Goal: Complete application form

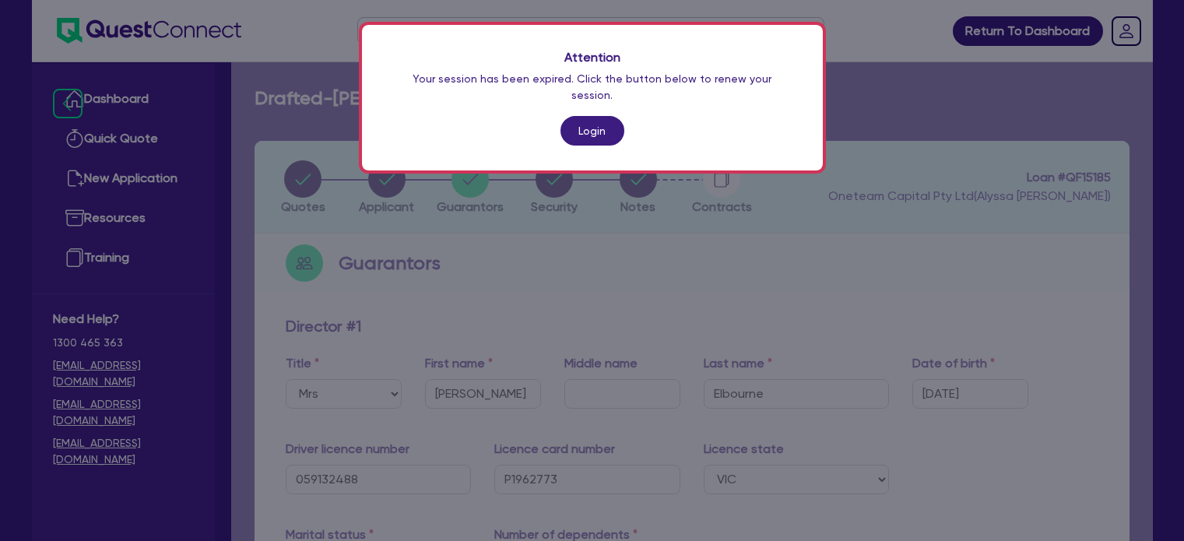
select select "MRS"
select select "VIC"
select select "MARRIED"
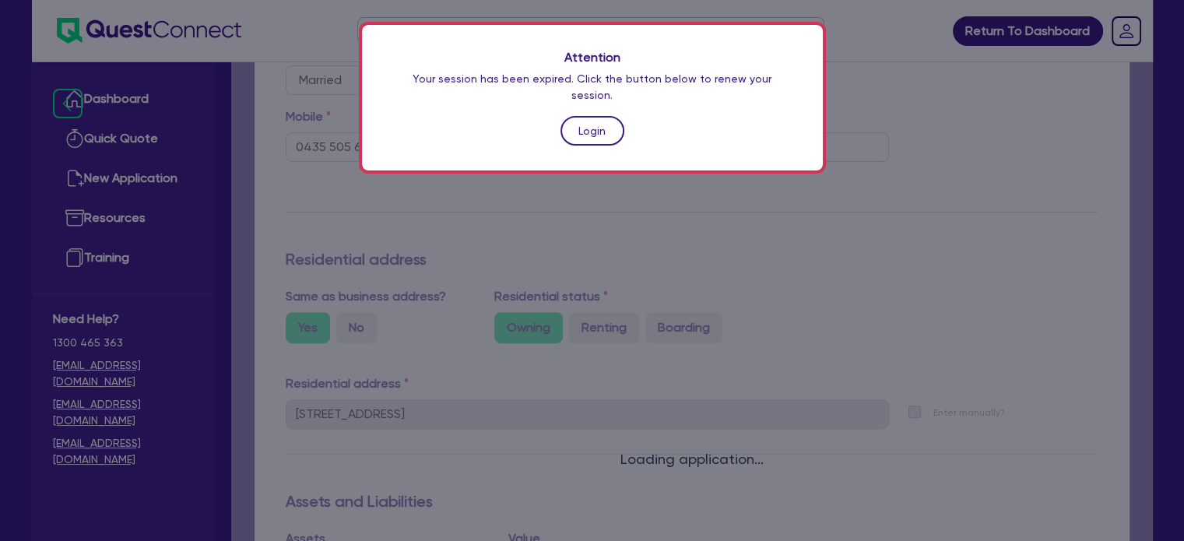
click at [578, 116] on link "Login" at bounding box center [592, 131] width 64 height 30
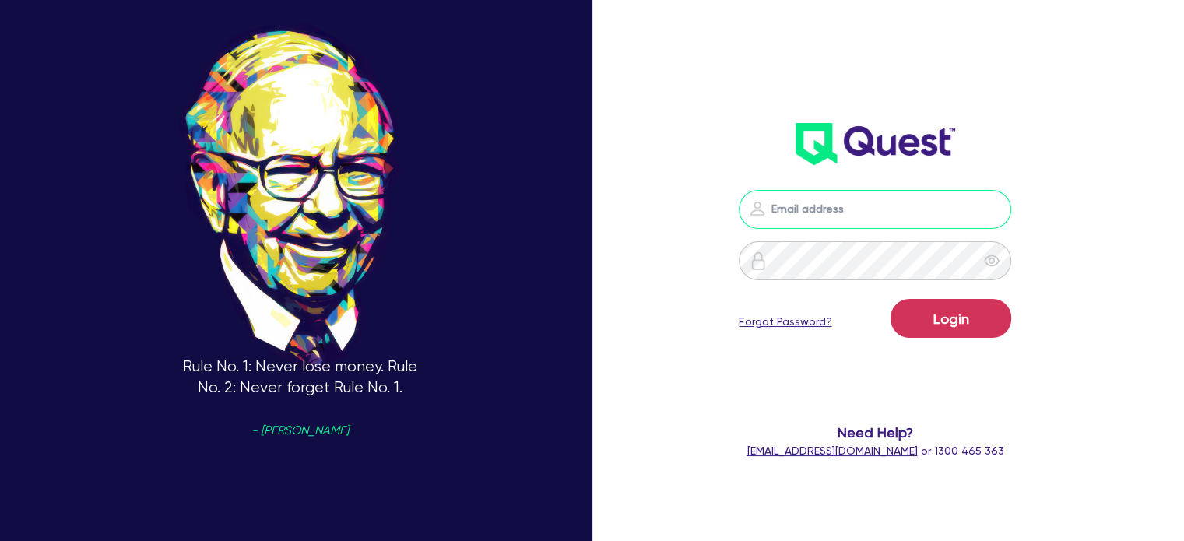
click at [827, 207] on input "email" at bounding box center [874, 209] width 272 height 39
type input "[EMAIL_ADDRESS][PERSON_NAME][DOMAIN_NAME]"
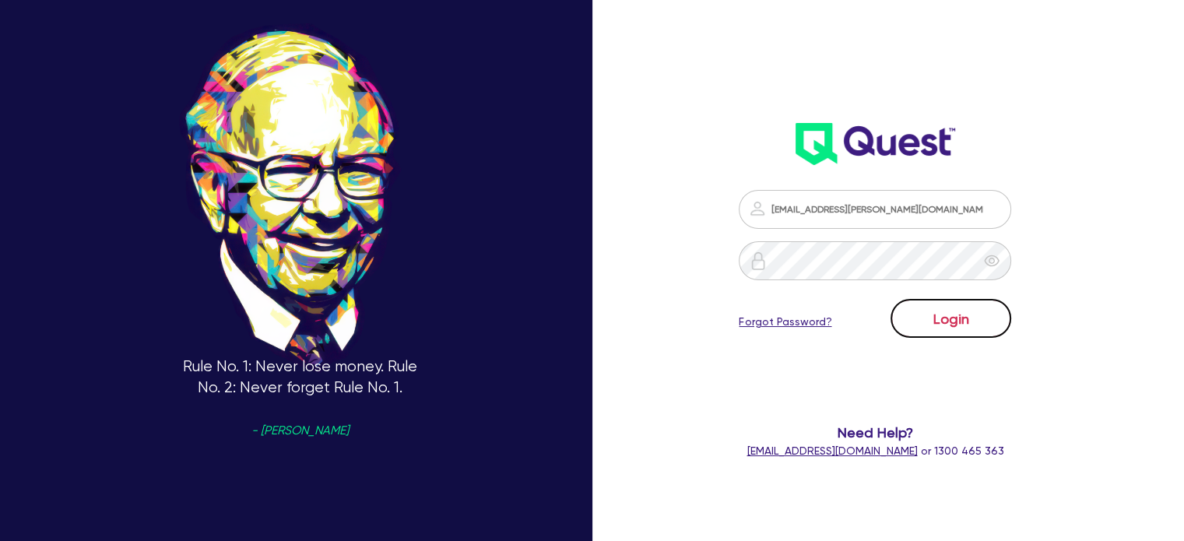
click at [937, 306] on button "Login" at bounding box center [950, 318] width 121 height 39
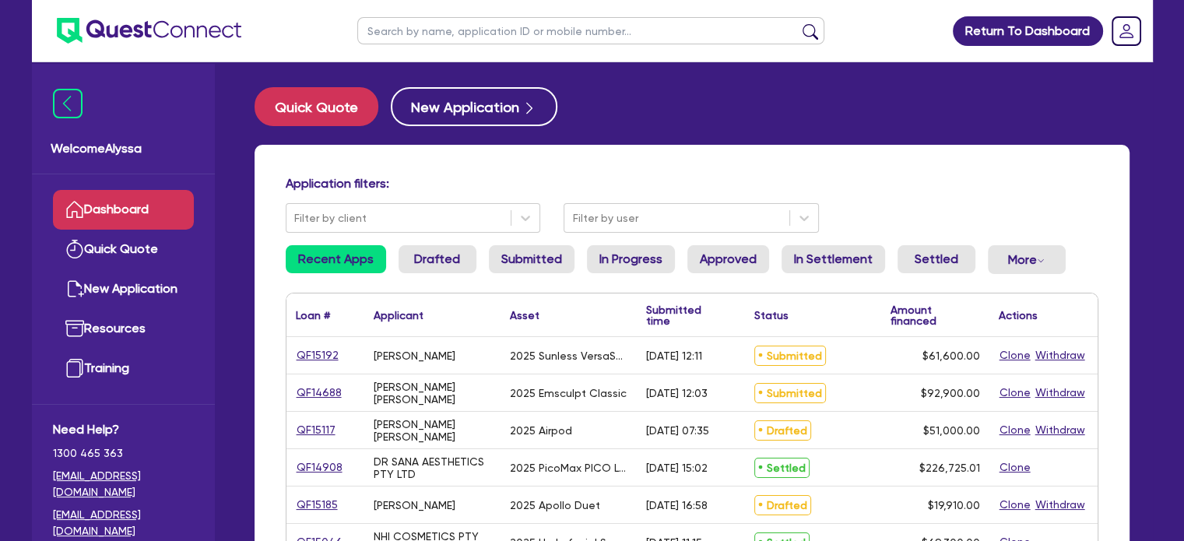
click at [433, 37] on input "text" at bounding box center [590, 30] width 467 height 27
click at [434, 42] on input "text" at bounding box center [590, 30] width 467 height 27
type input "[PERSON_NAME]"
click at [798, 23] on button "submit" at bounding box center [810, 34] width 25 height 22
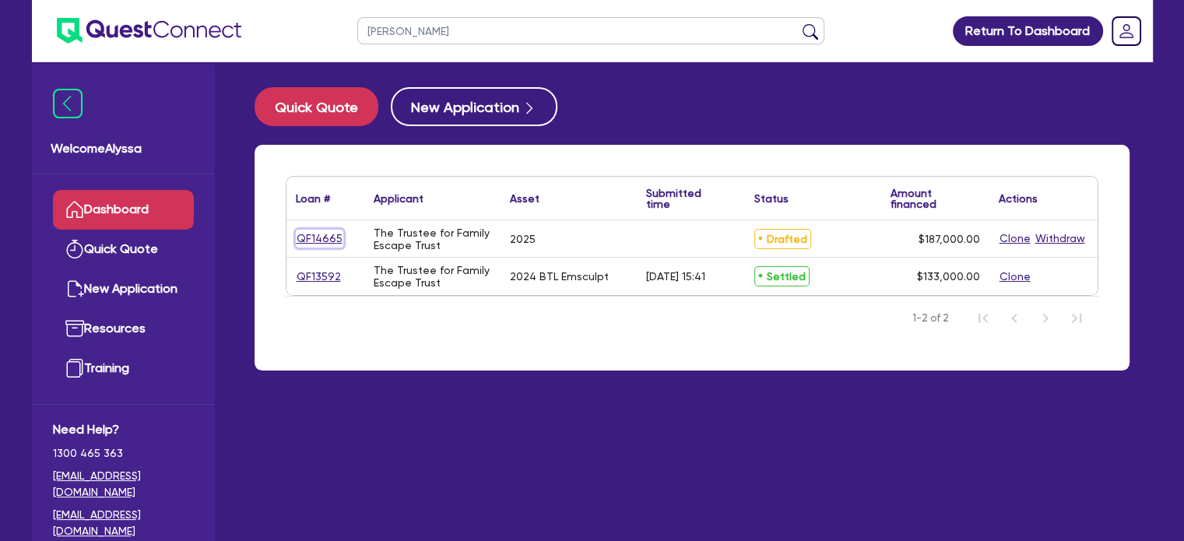
click at [307, 235] on link "QF14665" at bounding box center [319, 239] width 47 height 18
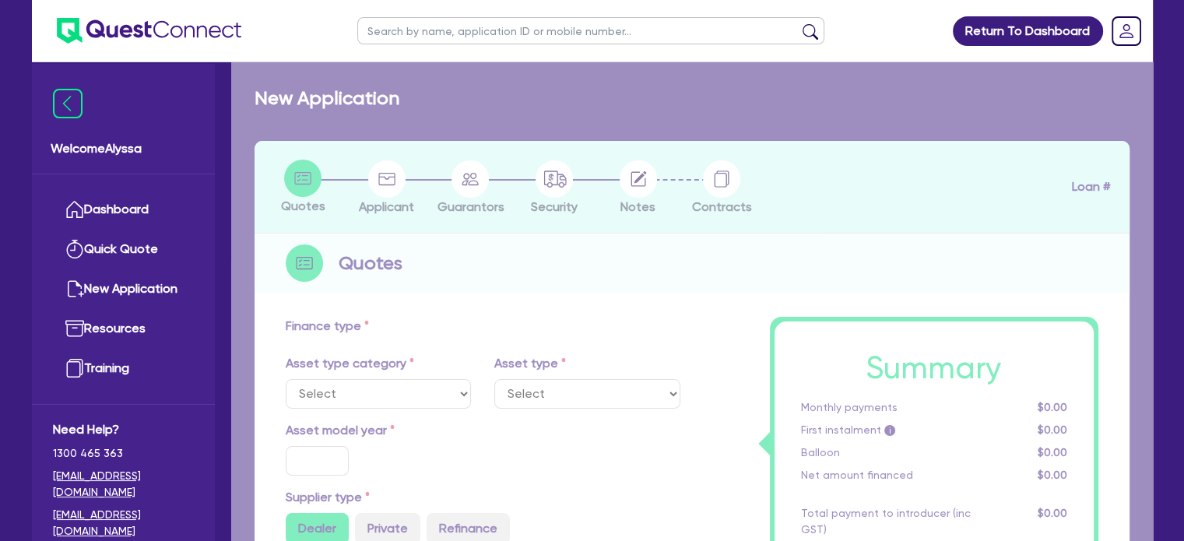
select select "TERTIARY_ASSETS"
type input "2025"
type input "187,000"
type input "17.49"
select select "BEAUTY_EQUIPMENT"
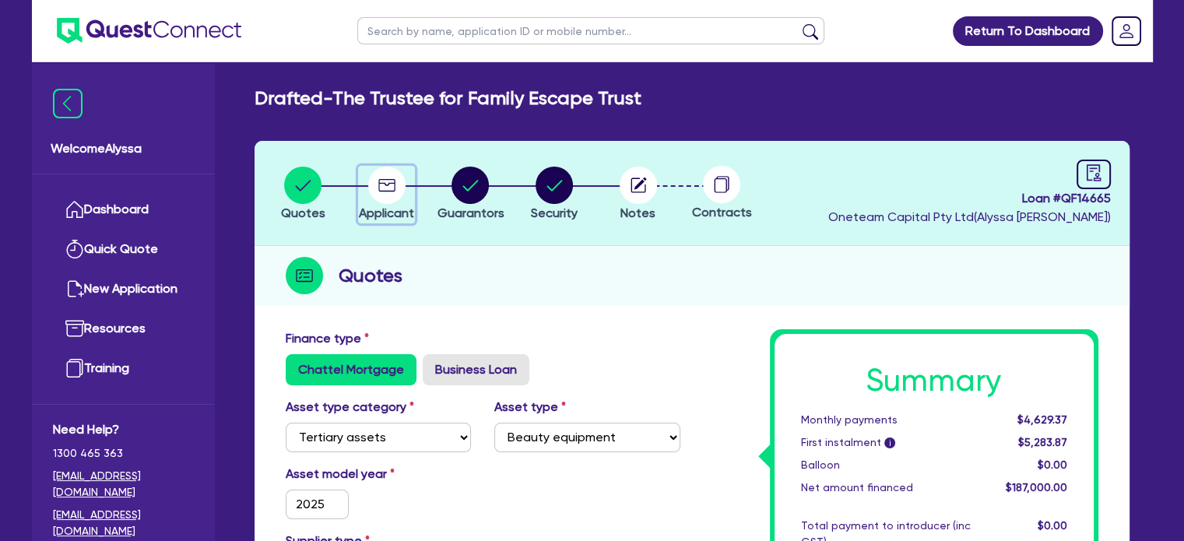
click at [399, 185] on circle "button" at bounding box center [386, 185] width 37 height 37
select select "TRUST"
select select "HEALTH_BEAUTY"
select select "HAIR_BEAUTY_SALONS"
select select "QLD"
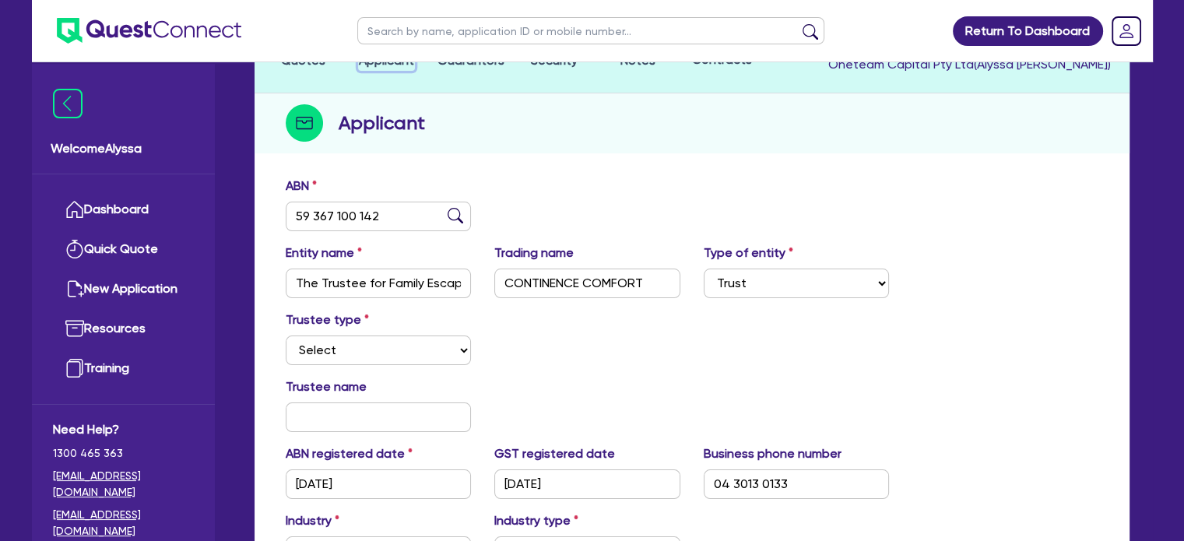
scroll to position [154, 0]
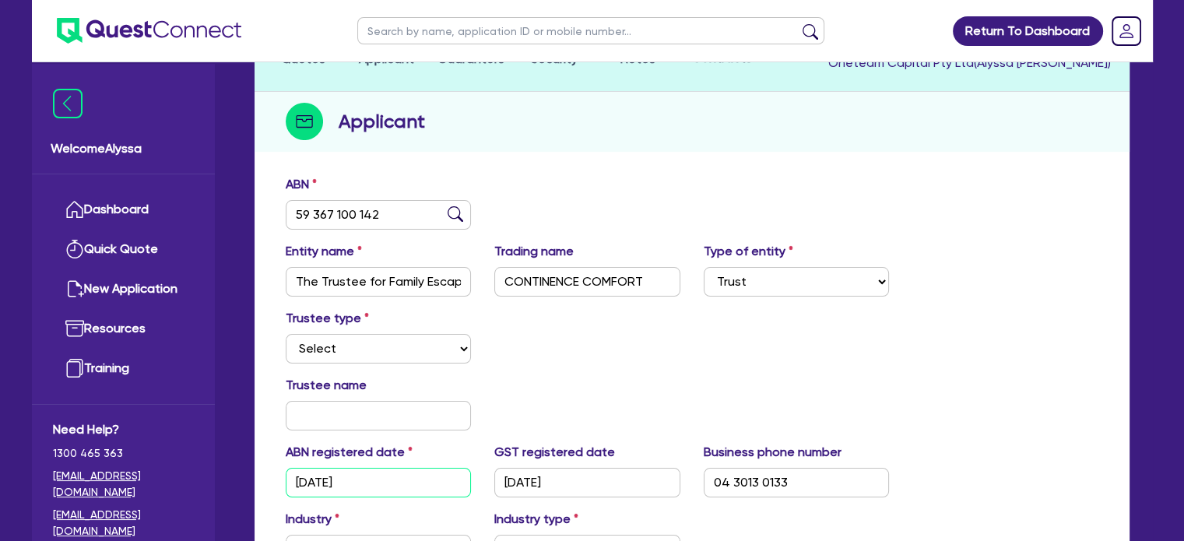
drag, startPoint x: 374, startPoint y: 475, endPoint x: 342, endPoint y: 472, distance: 31.2
click at [342, 472] on input "[DATE]" at bounding box center [379, 483] width 186 height 30
drag, startPoint x: 609, startPoint y: 480, endPoint x: 500, endPoint y: 472, distance: 109.2
click at [500, 472] on input "[DATE]" at bounding box center [587, 483] width 186 height 30
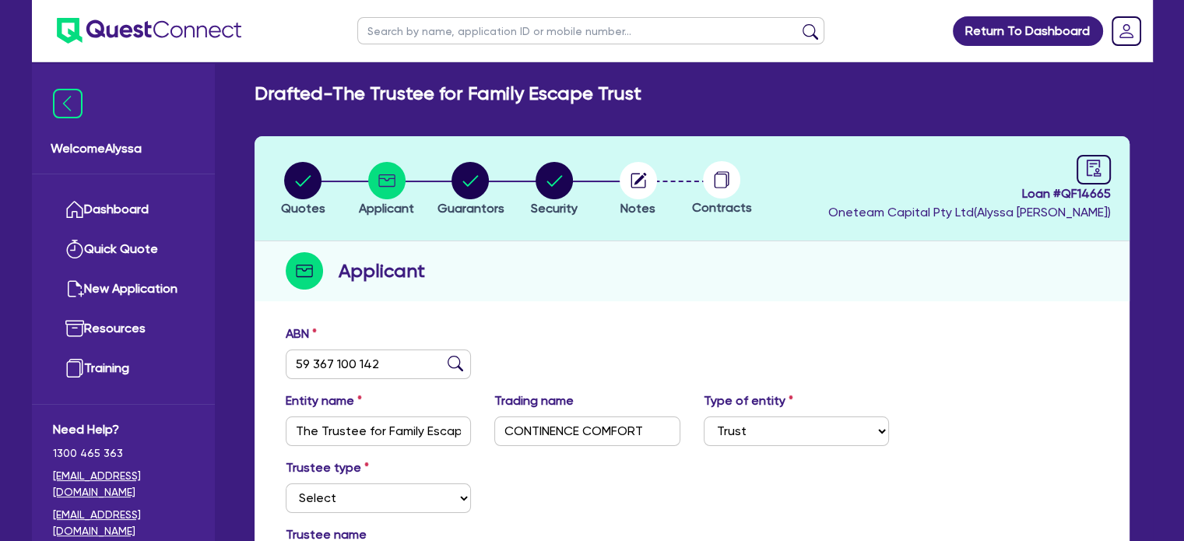
scroll to position [0, 0]
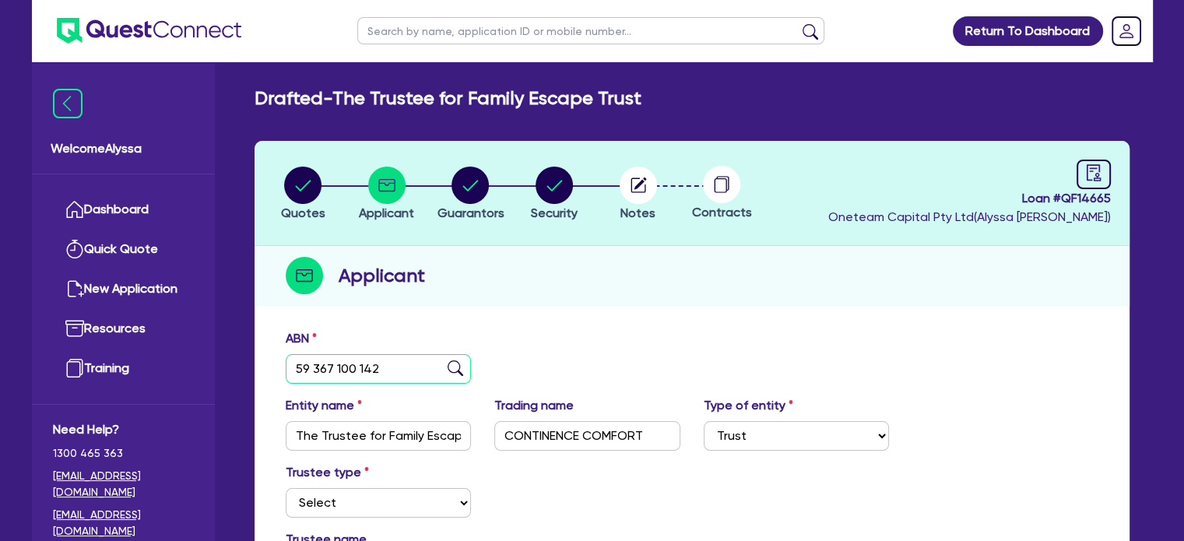
drag, startPoint x: 398, startPoint y: 360, endPoint x: 279, endPoint y: 348, distance: 119.7
click at [279, 348] on div "ABN 59 367 100 142" at bounding box center [378, 356] width 209 height 54
click at [630, 187] on circle "button" at bounding box center [637, 185] width 37 height 37
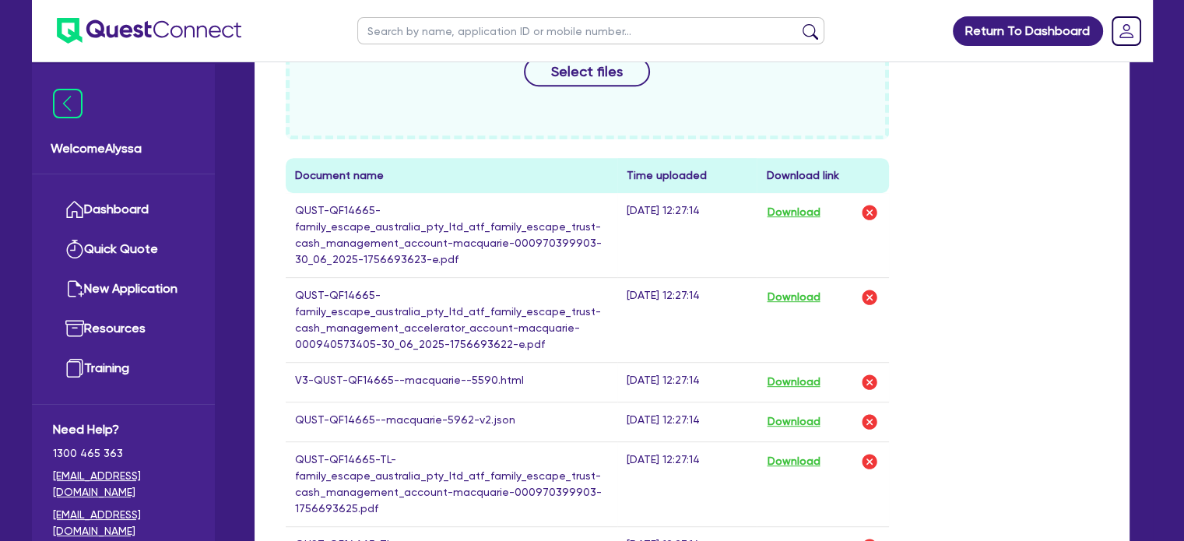
scroll to position [770, 0]
click at [784, 378] on button "Download" at bounding box center [793, 380] width 54 height 20
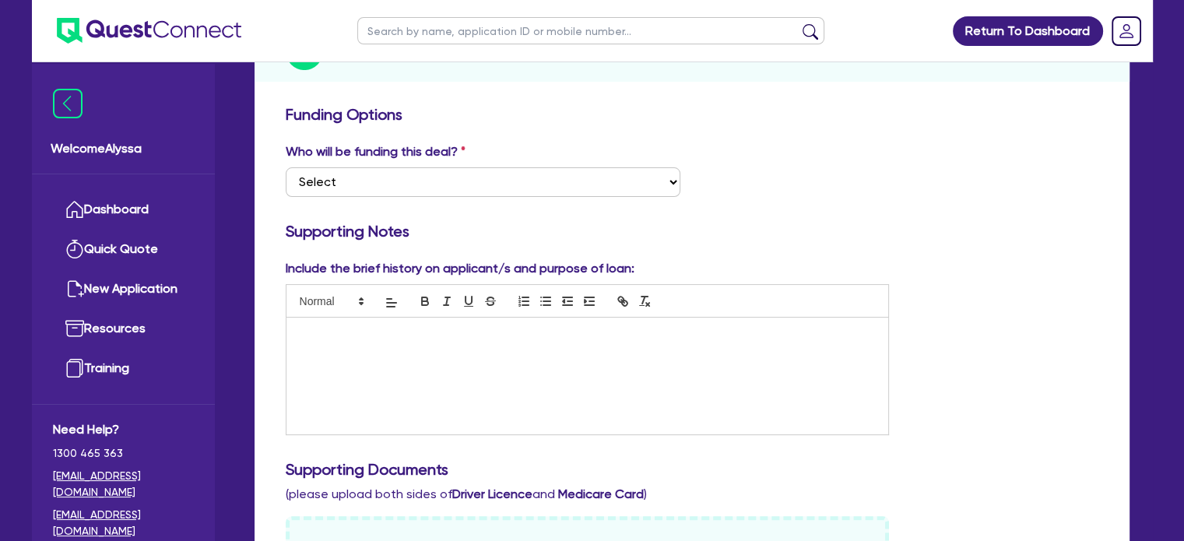
scroll to position [0, 0]
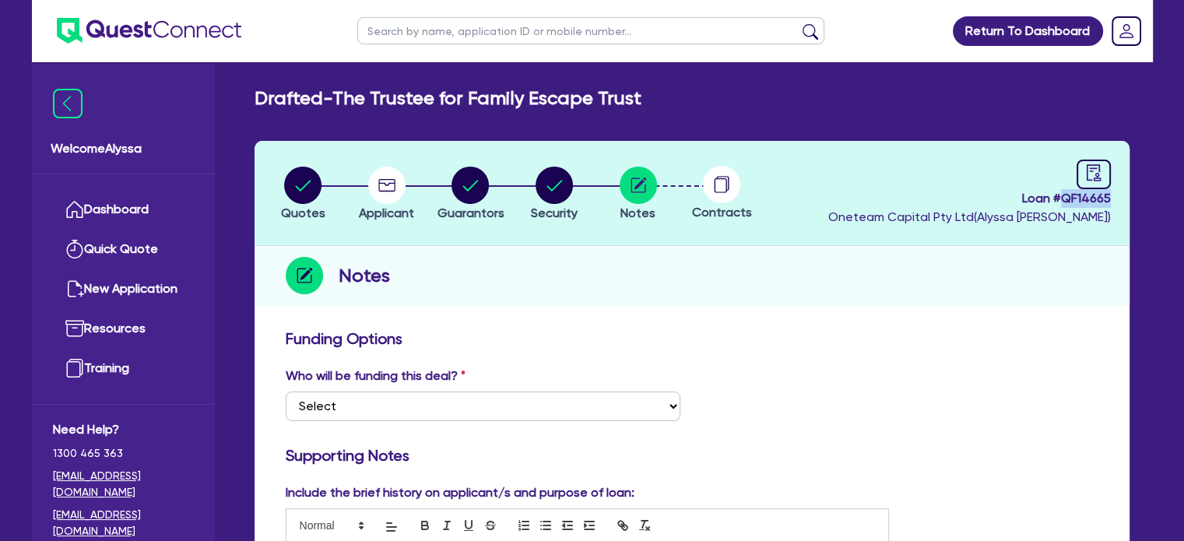
drag, startPoint x: 1113, startPoint y: 202, endPoint x: 1063, endPoint y: 202, distance: 49.8
click at [1063, 202] on header "Quotes Applicant [GEOGRAPHIC_DATA] Security Notes Contracts Loan # QF14665 Onet…" at bounding box center [691, 193] width 875 height 105
copy span "QF14665"
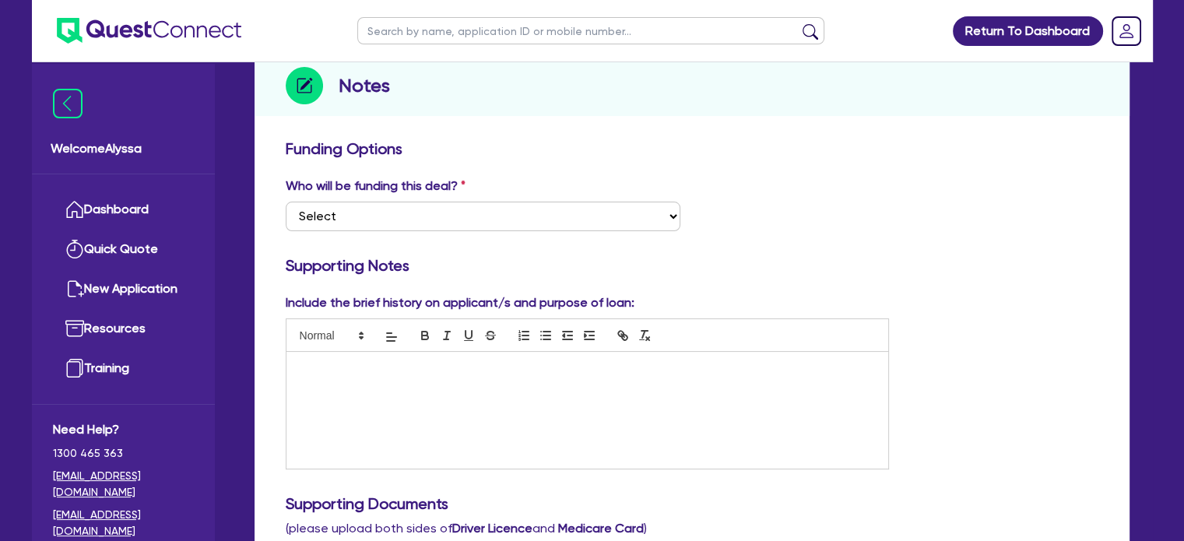
click at [401, 409] on div at bounding box center [587, 410] width 602 height 117
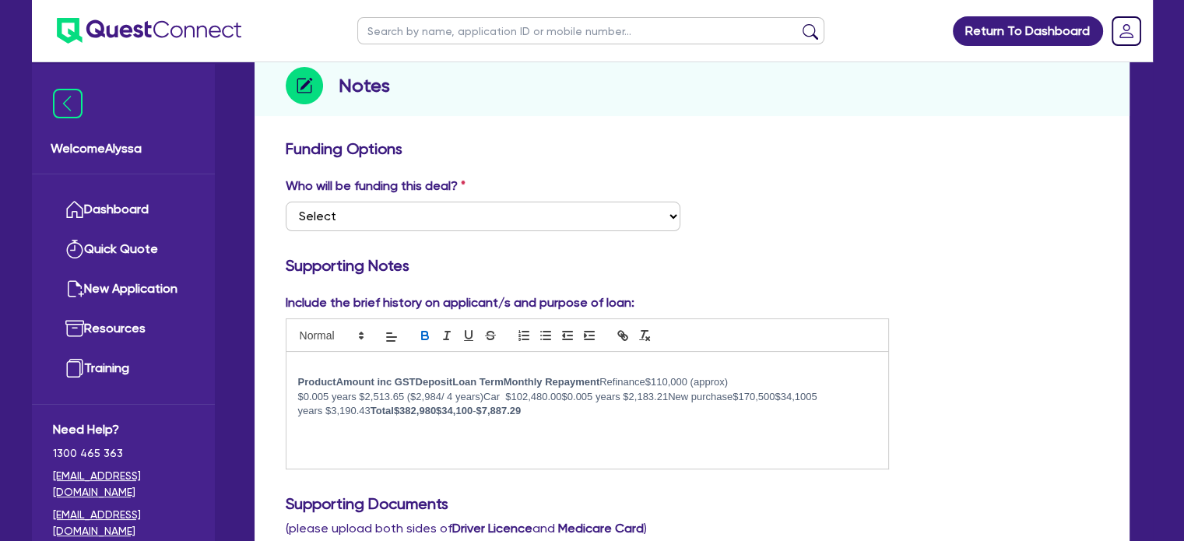
drag, startPoint x: 526, startPoint y: 416, endPoint x: 251, endPoint y: 376, distance: 277.7
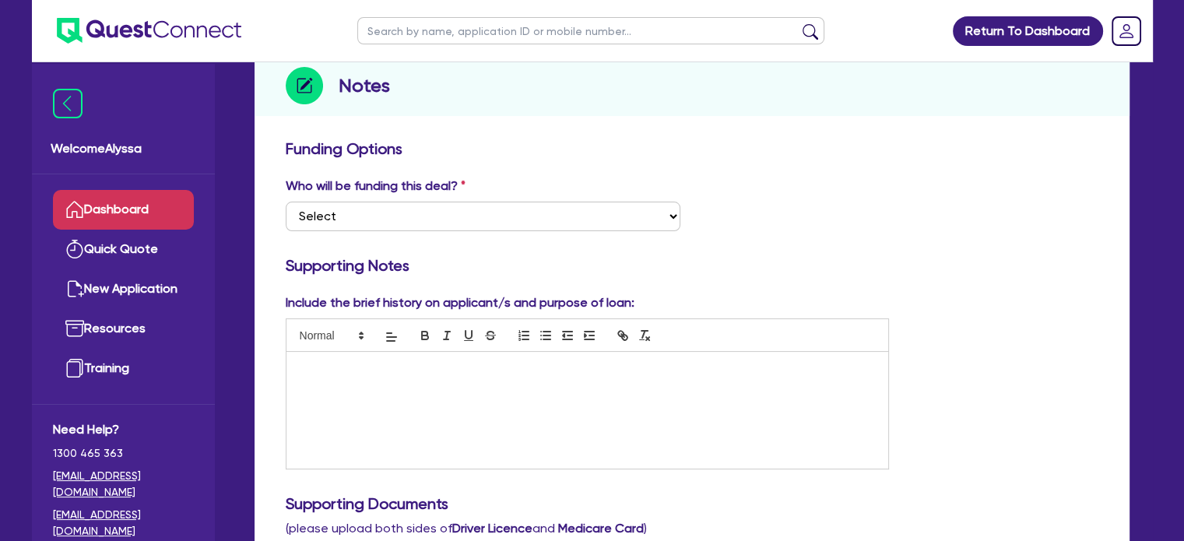
click at [129, 212] on link "Dashboard" at bounding box center [123, 210] width 141 height 40
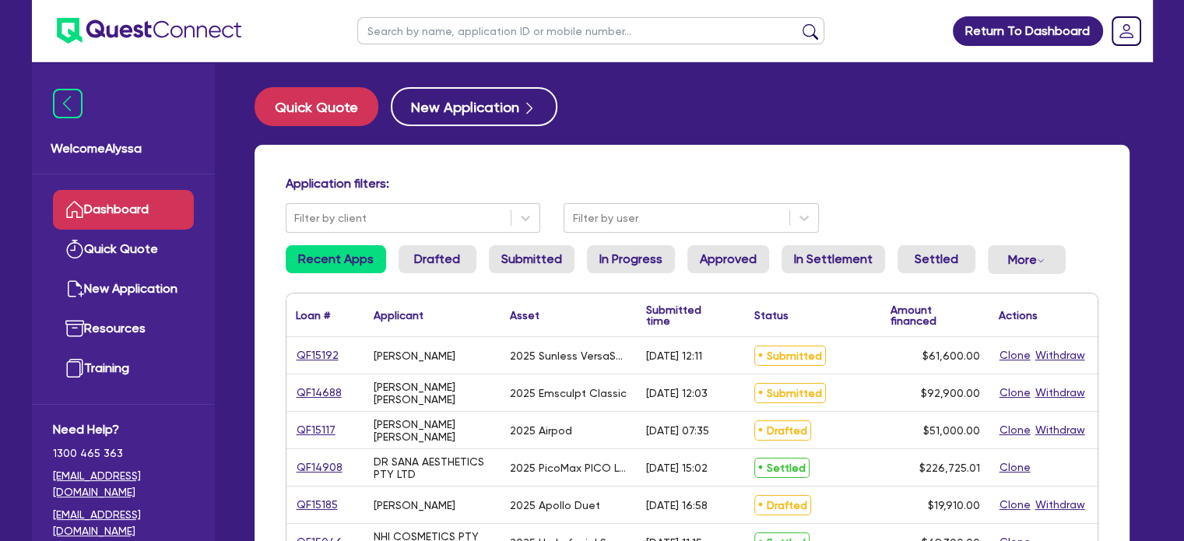
click at [613, 30] on input "text" at bounding box center [590, 30] width 467 height 27
type input "[PERSON_NAME]"
click at [798, 23] on button "submit" at bounding box center [810, 34] width 25 height 22
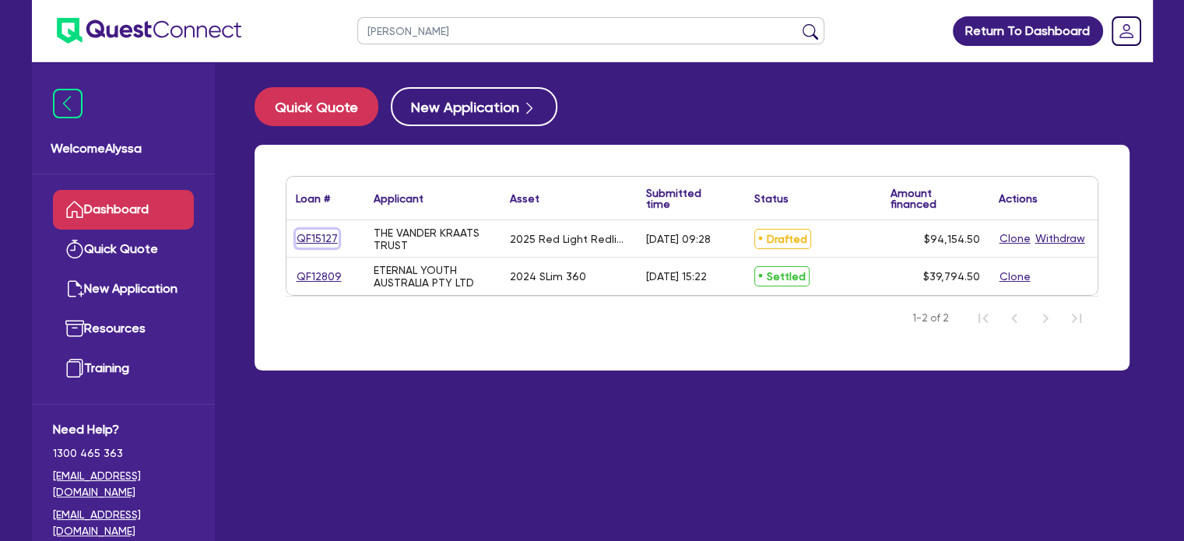
click at [305, 243] on link "QF15127" at bounding box center [317, 239] width 43 height 18
select select "SECONDARY_ASSETS"
select select "MEDICAL_DENTAL_LABORATORY_EQUIPMENT"
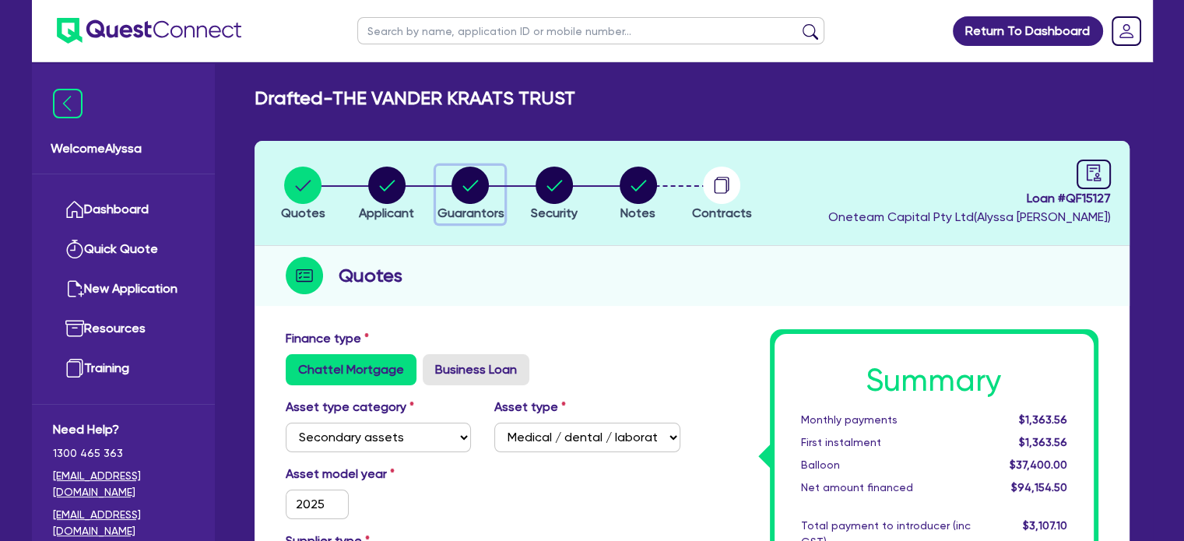
click at [471, 183] on circle "button" at bounding box center [469, 185] width 37 height 37
select select "DR"
select select "QLD"
select select "MARRIED"
select select "PROPERTY"
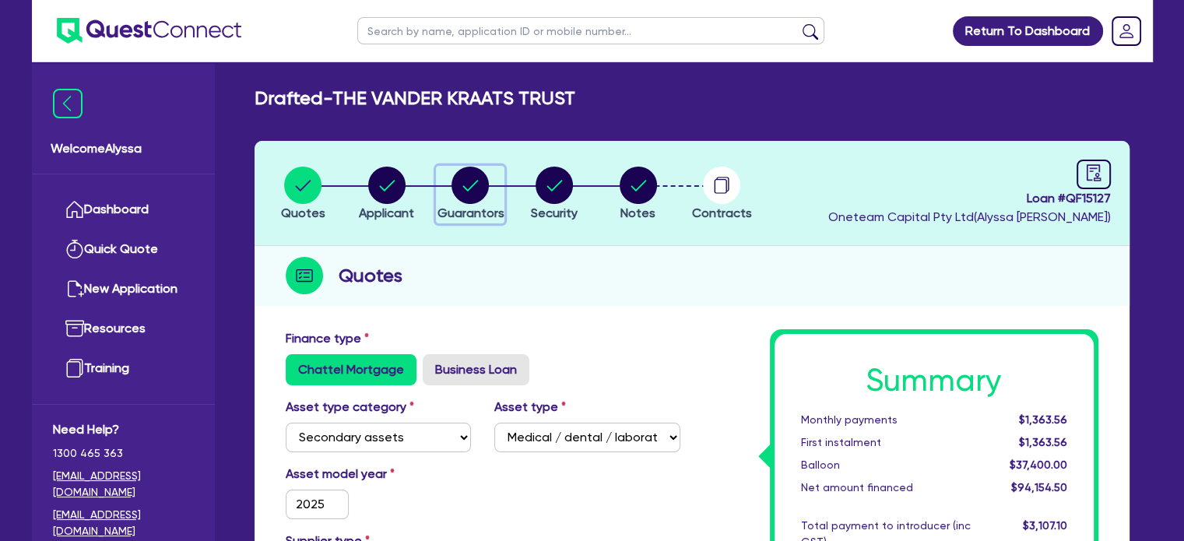
select select "INVESTMENT_PROPERTY"
select select "MORTGAGE"
select select "MRS"
select select "WA"
select select "MARRIED"
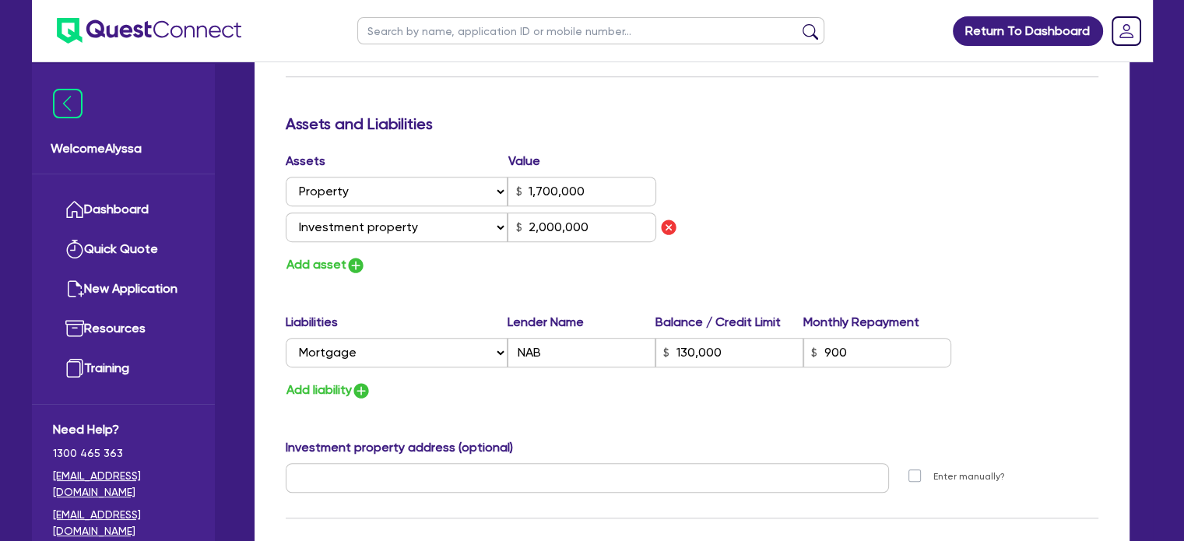
scroll to position [764, 0]
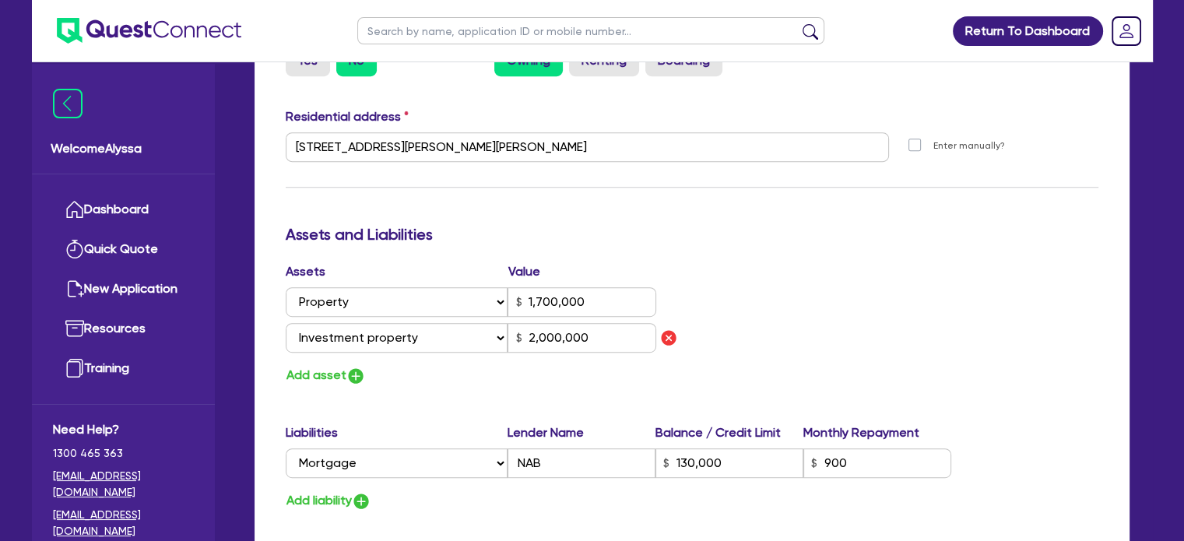
click at [446, 31] on input "text" at bounding box center [590, 30] width 467 height 27
type input "[PERSON_NAME]"
click button "submit" at bounding box center [810, 34] width 25 height 22
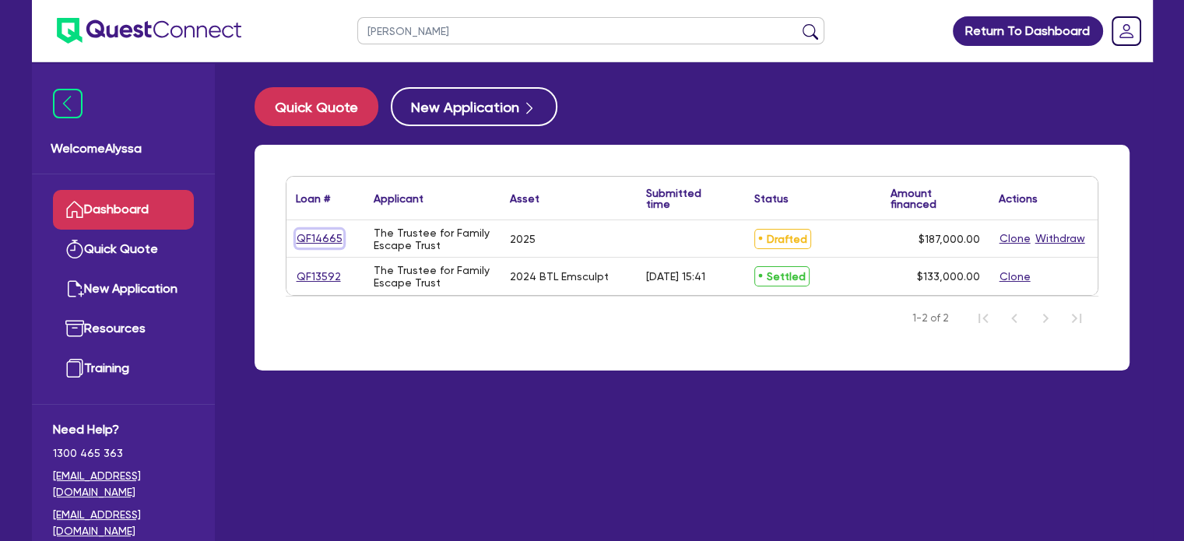
click at [323, 239] on link "QF14665" at bounding box center [319, 239] width 47 height 18
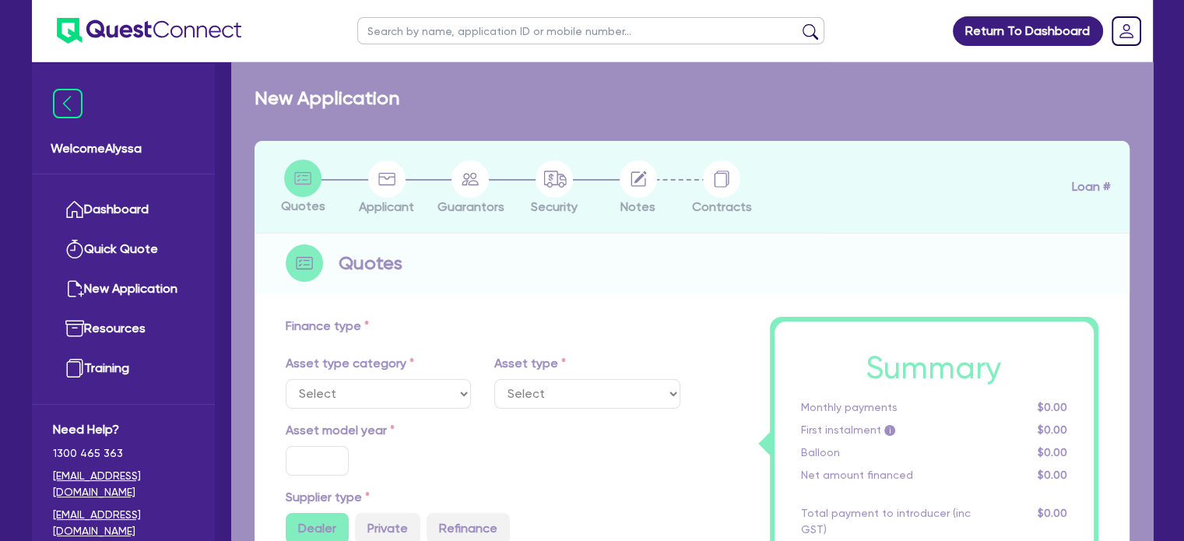
select select "TERTIARY_ASSETS"
type input "2025"
type input "187,000"
type input "17.49"
select select "BEAUTY_EQUIPMENT"
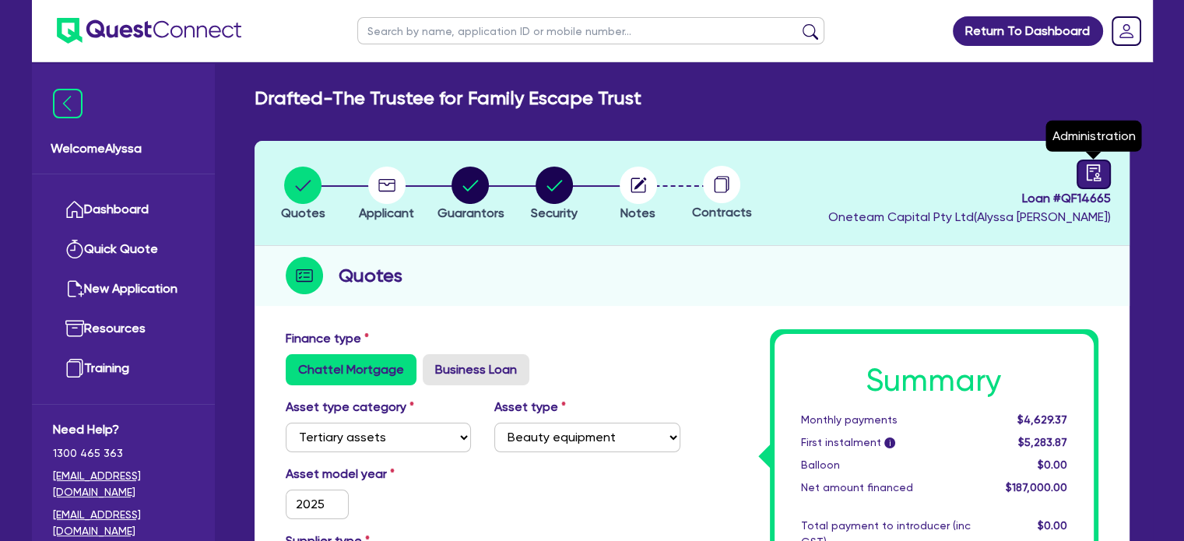
click at [1088, 168] on icon "audit" at bounding box center [1093, 172] width 17 height 17
select select "DRAFTED_NEW"
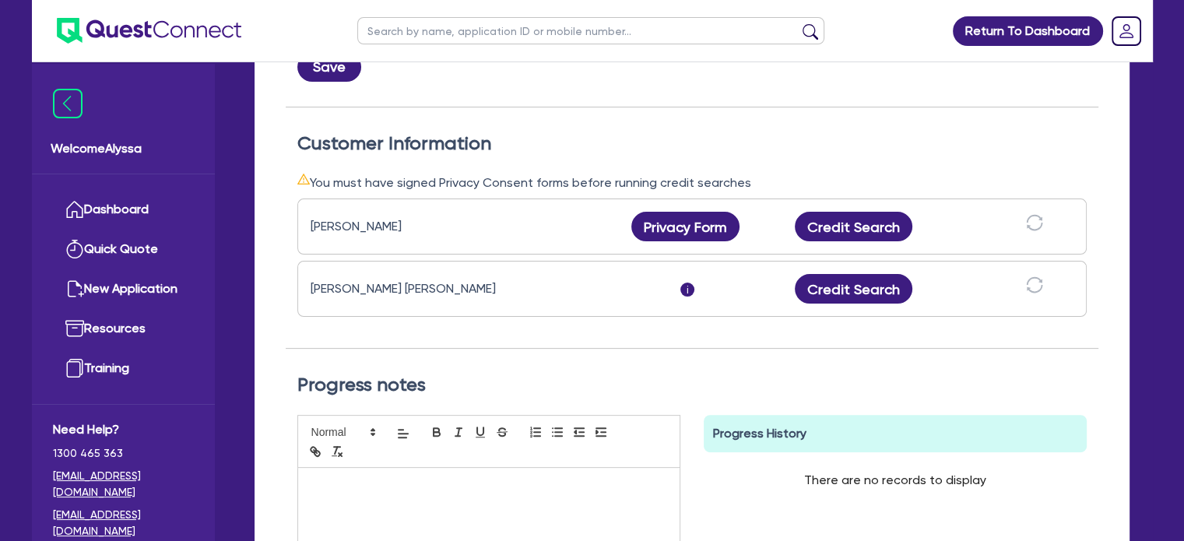
scroll to position [429, 0]
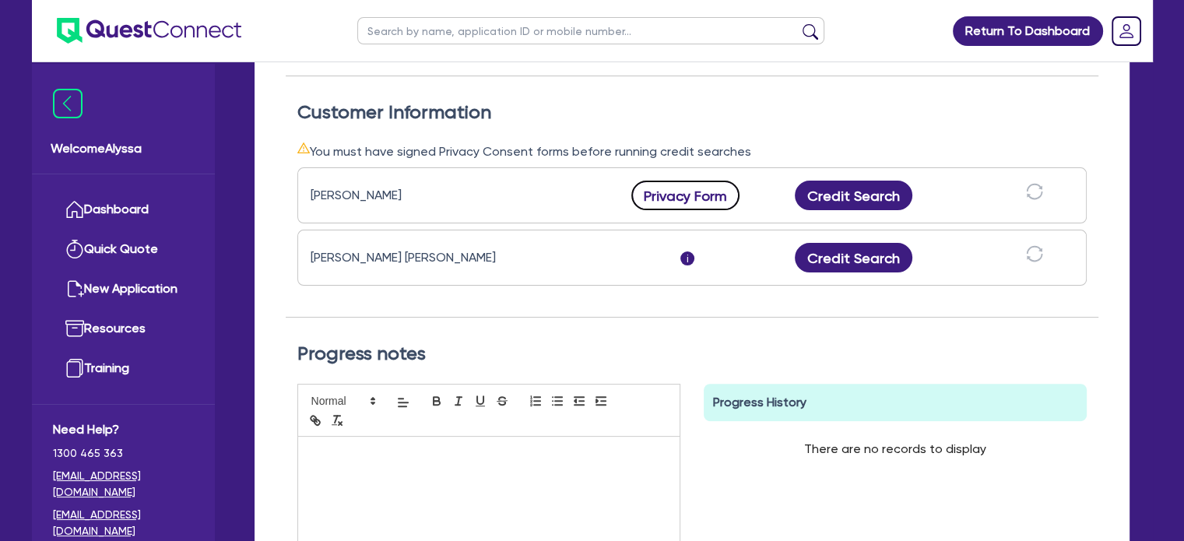
click at [698, 188] on button "Privacy Form" at bounding box center [685, 196] width 109 height 30
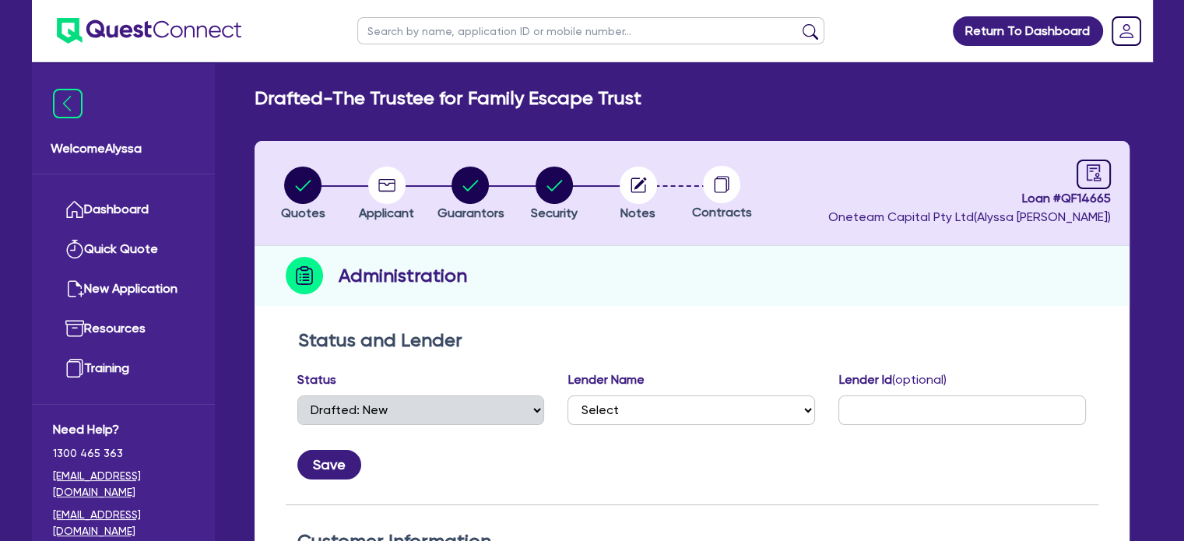
click at [456, 17] on form at bounding box center [590, 30] width 467 height 27
click at [455, 33] on input "text" at bounding box center [590, 30] width 467 height 27
type input "vander"
click button "submit" at bounding box center [810, 34] width 25 height 22
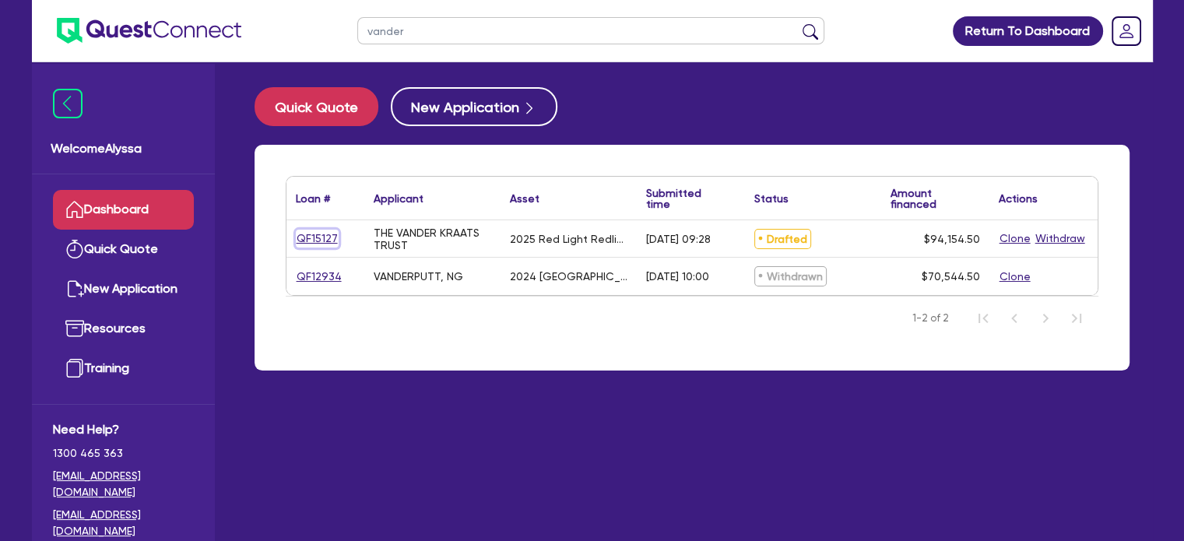
click at [309, 240] on link "QF15127" at bounding box center [317, 239] width 43 height 18
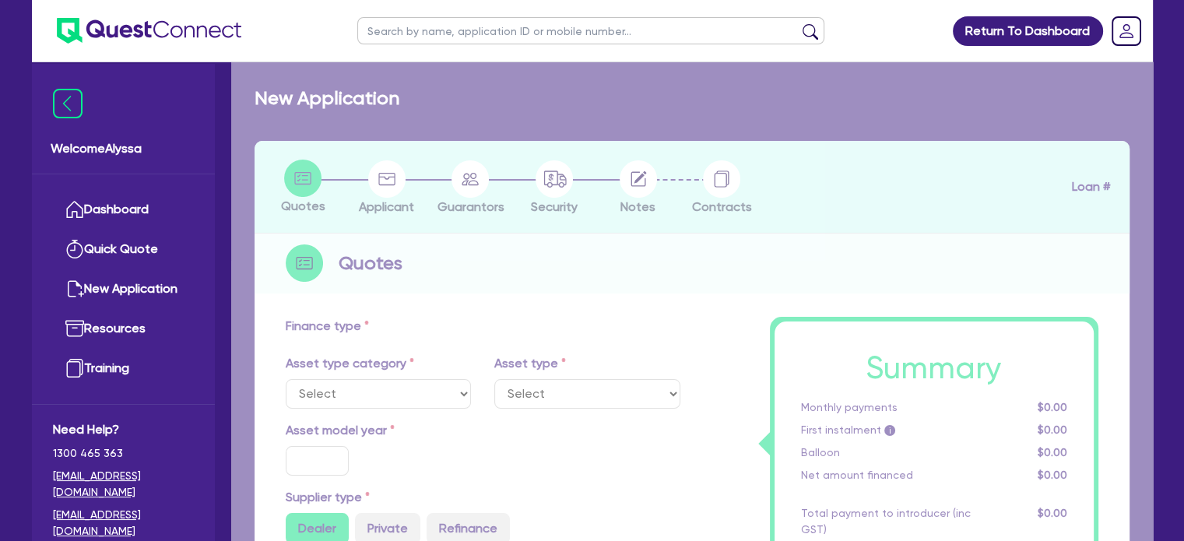
select select "SECONDARY_ASSETS"
type input "2025"
radio input "true"
type input "93,500"
type input "40"
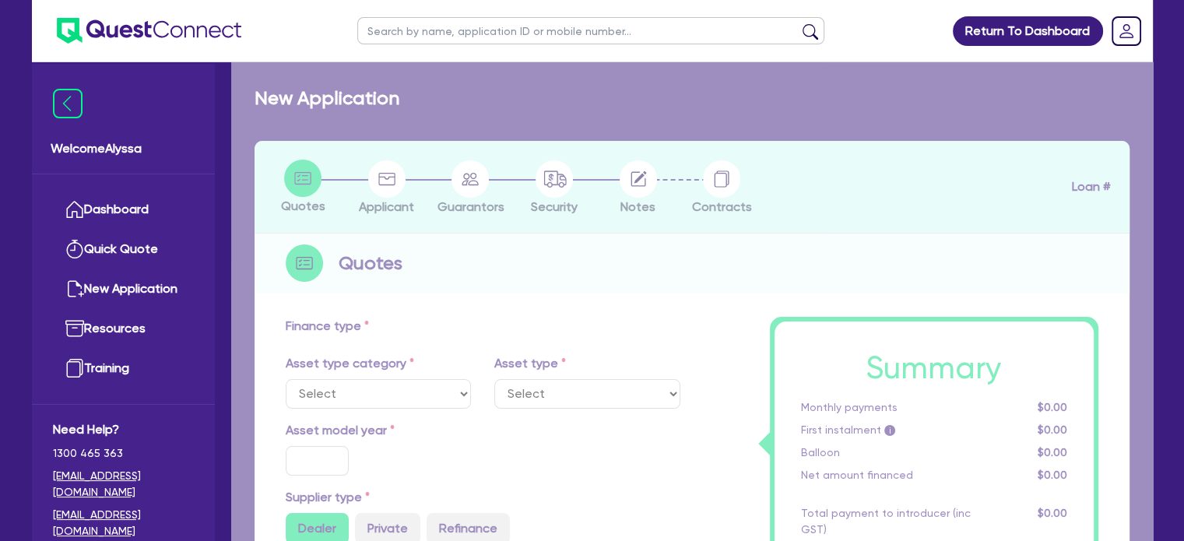
type input "37,400"
type input "3"
type input "2,824.64"
type input "6.45"
select select "MEDICAL_DENTAL_LABORATORY_EQUIPMENT"
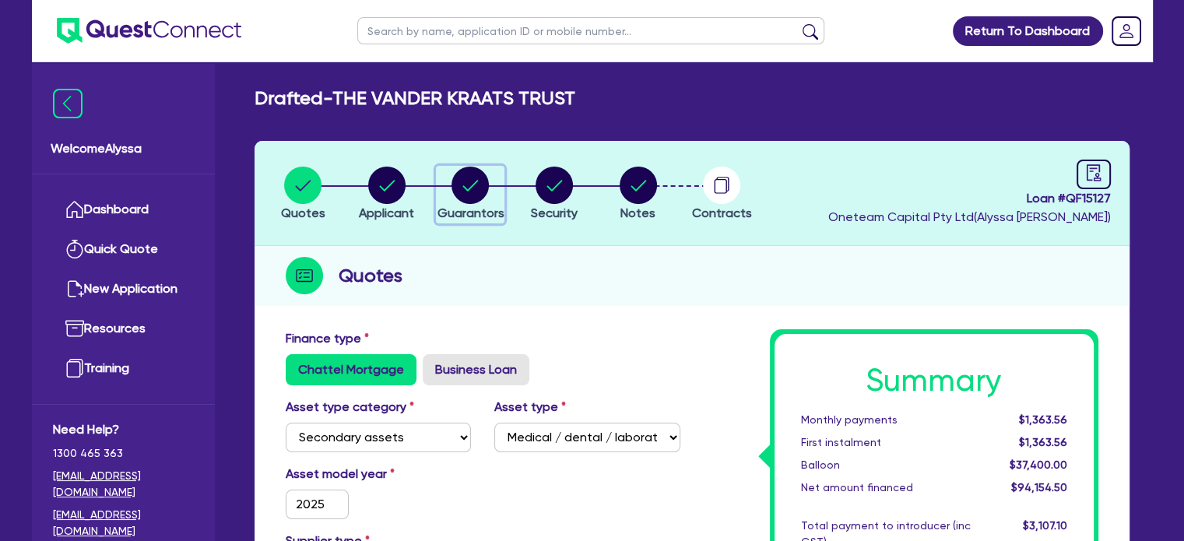
click at [466, 182] on circle "button" at bounding box center [469, 185] width 37 height 37
select select "DR"
select select "QLD"
select select "MARRIED"
select select "PROPERTY"
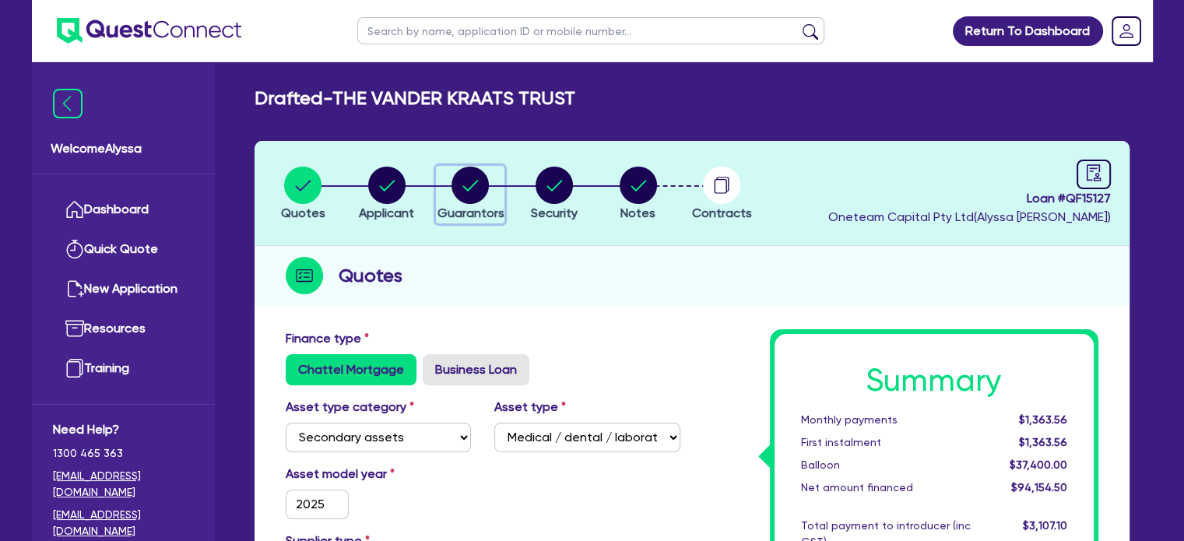
select select "INVESTMENT_PROPERTY"
select select "MORTGAGE"
select select "MRS"
select select "WA"
select select "MARRIED"
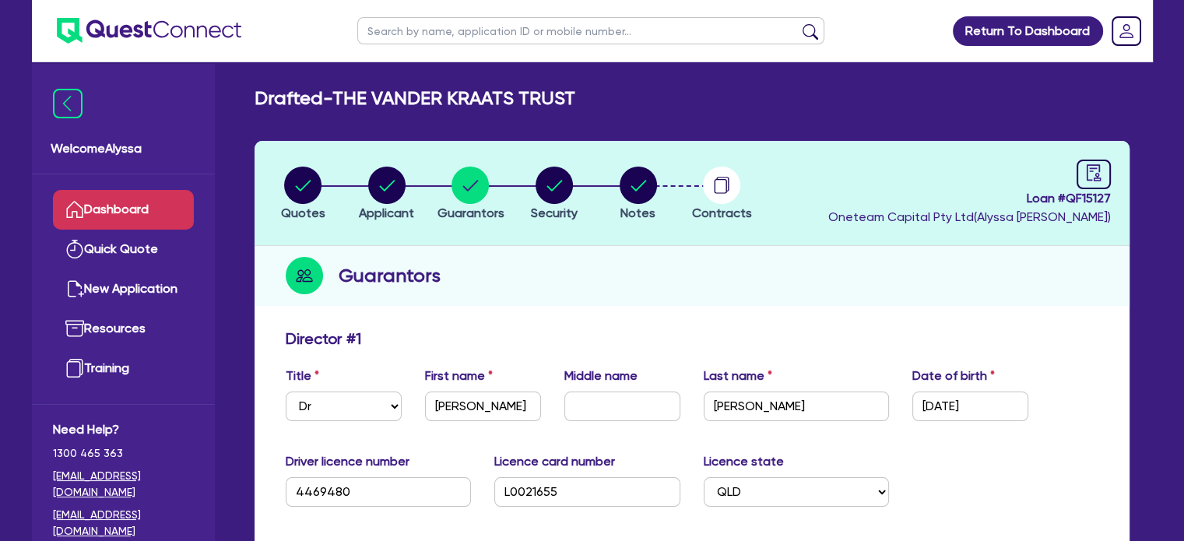
click at [119, 211] on link "Dashboard" at bounding box center [123, 210] width 141 height 40
